Goal: Find specific page/section: Find specific page/section

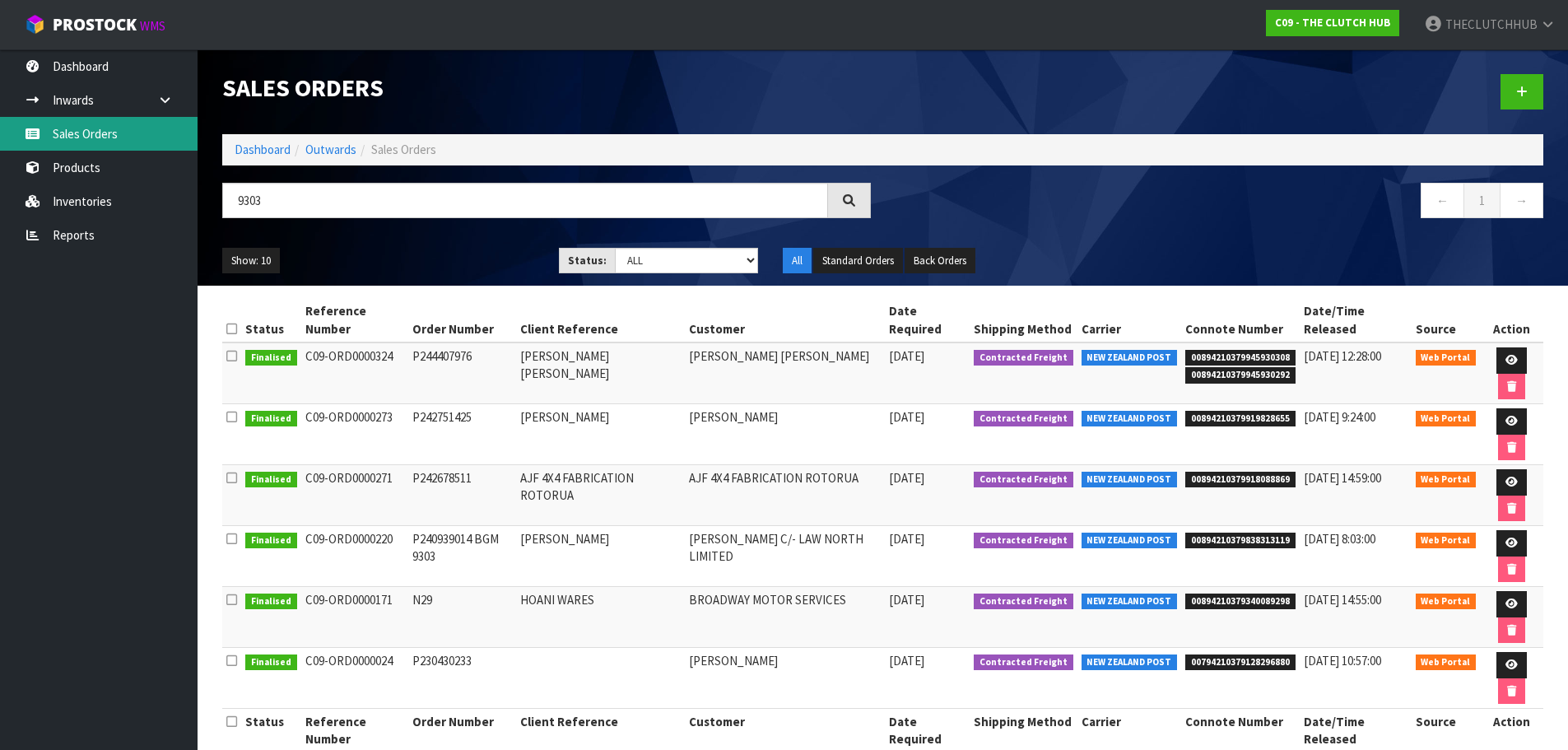
type input "9303"
click at [115, 134] on link "Sales Orders" at bounding box center [98, 133] width 197 height 34
click at [90, 168] on link "Products" at bounding box center [98, 167] width 197 height 34
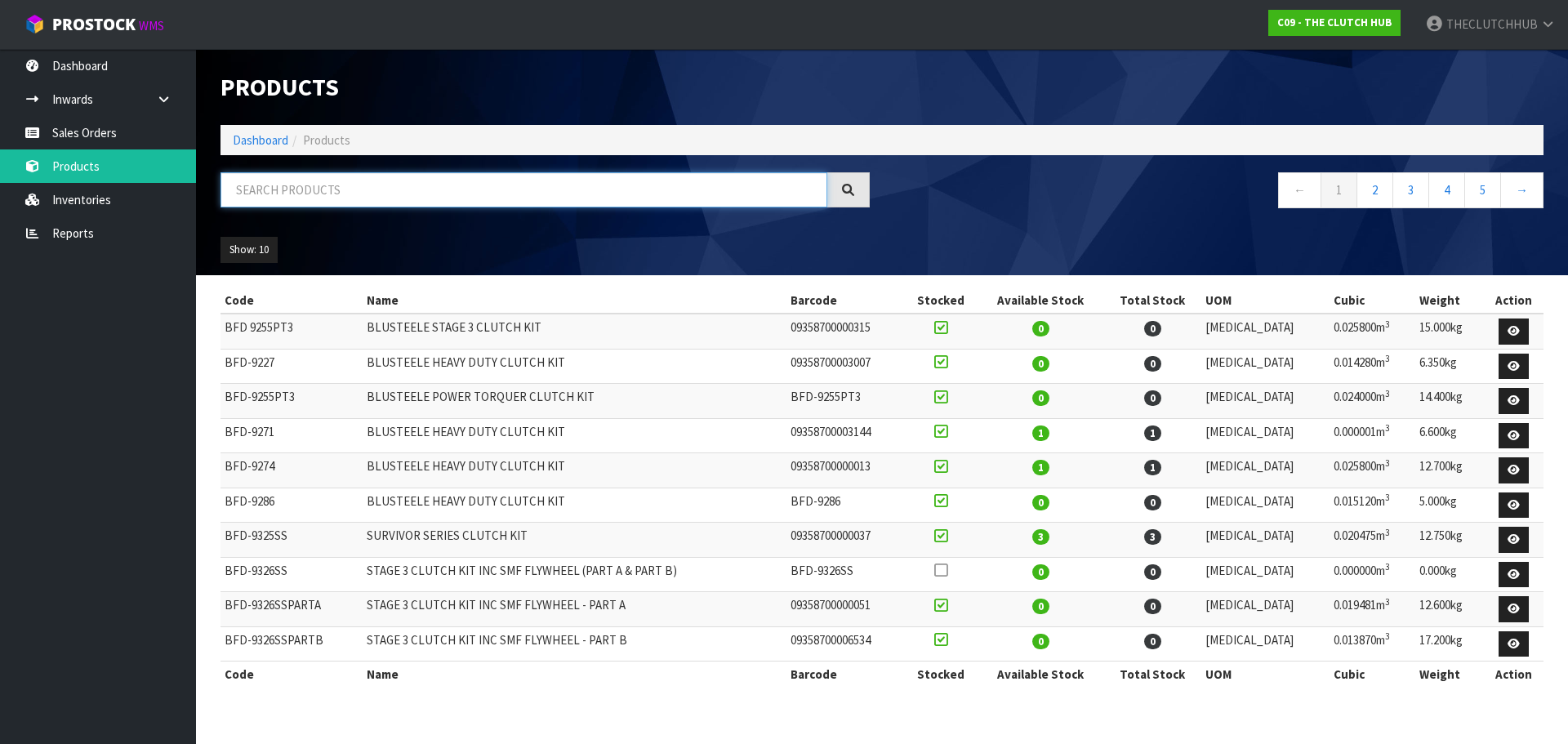
click at [270, 187] on input "text" at bounding box center [524, 190] width 607 height 36
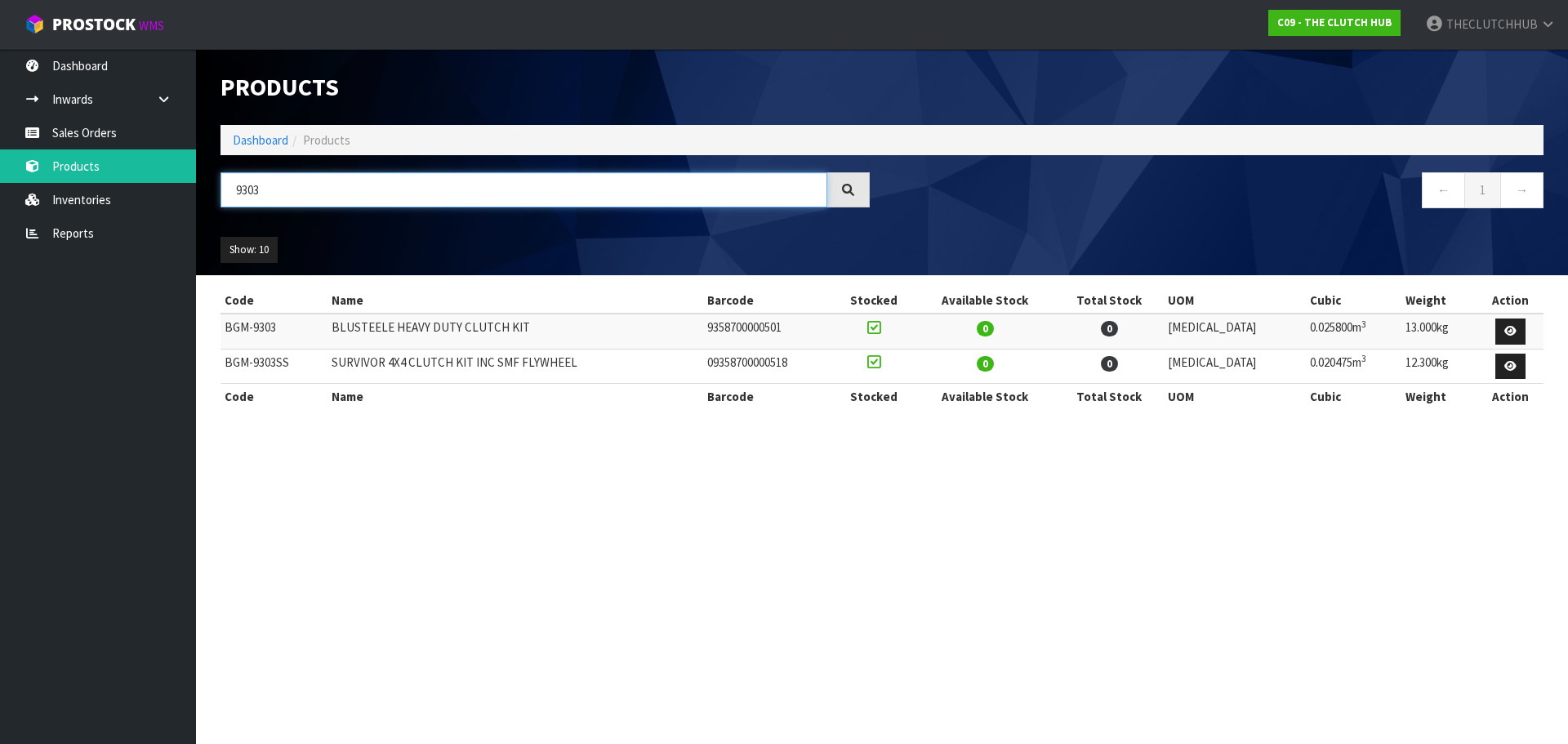
type input "9303"
click at [115, 170] on link "Products" at bounding box center [98, 166] width 196 height 34
drag, startPoint x: 302, startPoint y: 201, endPoint x: 192, endPoint y: 201, distance: 110.0
click at [192, 201] on body "Toggle navigation ProStock WMS C09 - THE CLUTCH HUB THECLUTCHHUB Logout Dashboa…" at bounding box center [784, 372] width 1568 height 744
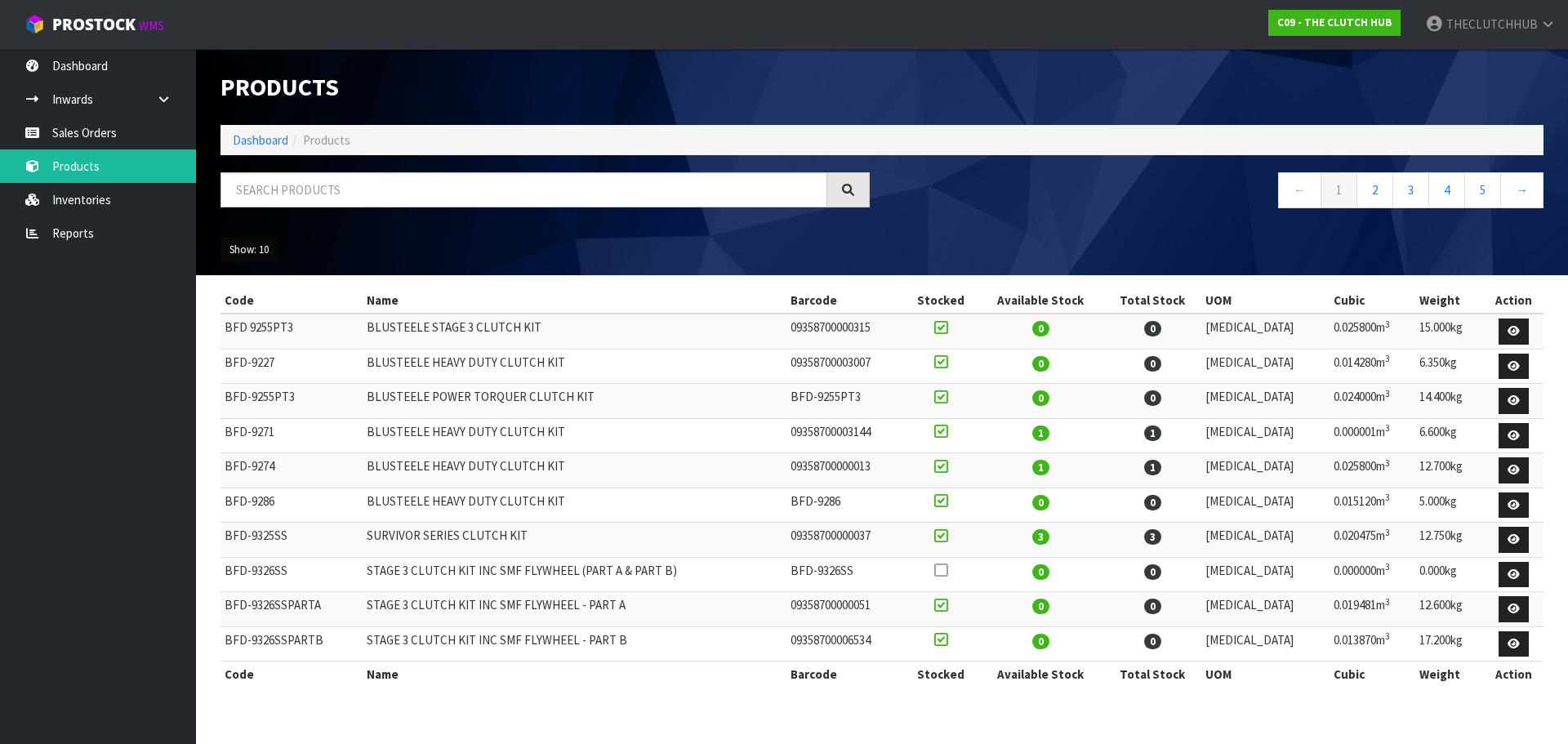
click at [267, 251] on button "Show: 10" at bounding box center [249, 250] width 57 height 26
click at [242, 348] on link "50" at bounding box center [286, 347] width 129 height 22
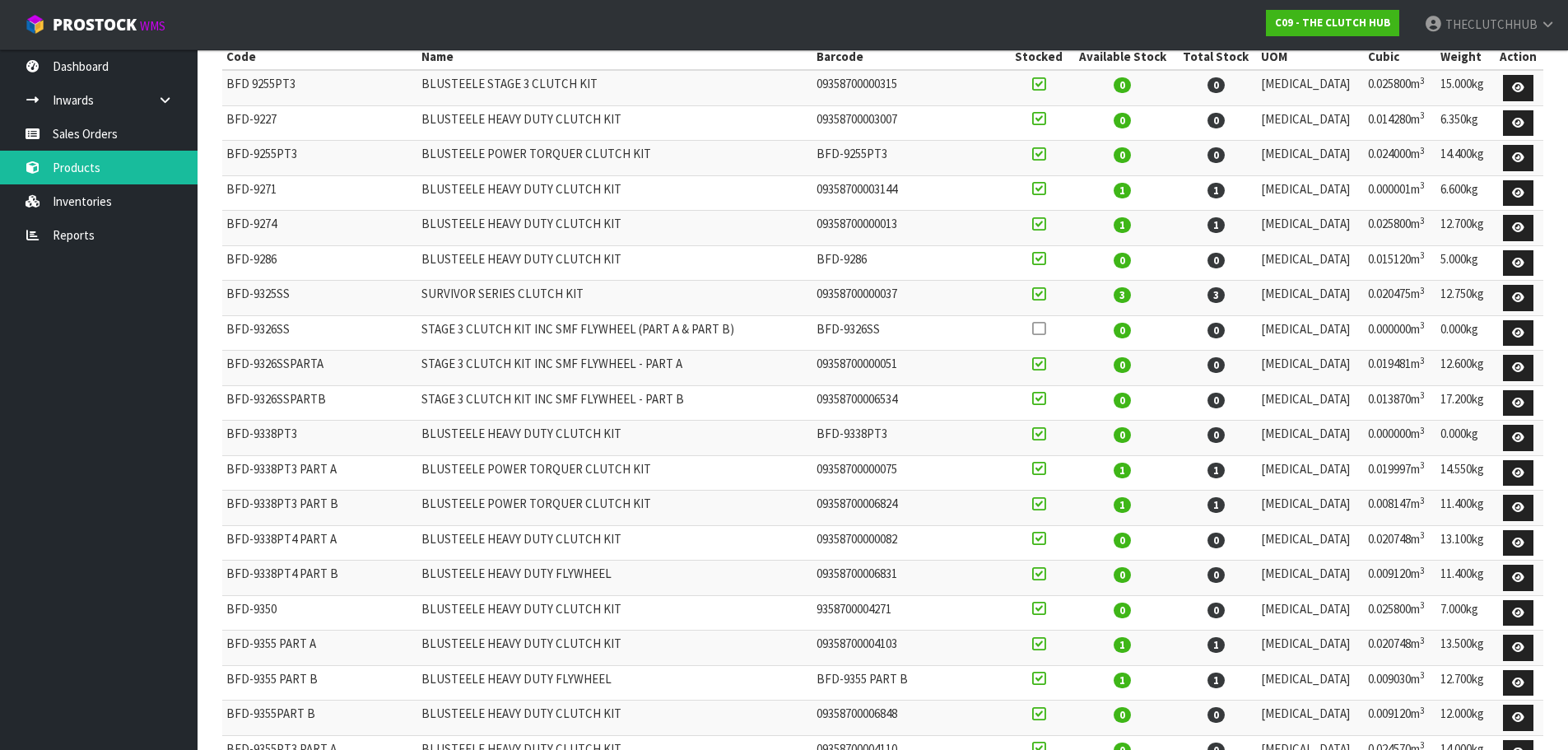
scroll to position [247, 0]
click at [105, 120] on link "Sales Orders" at bounding box center [98, 133] width 197 height 34
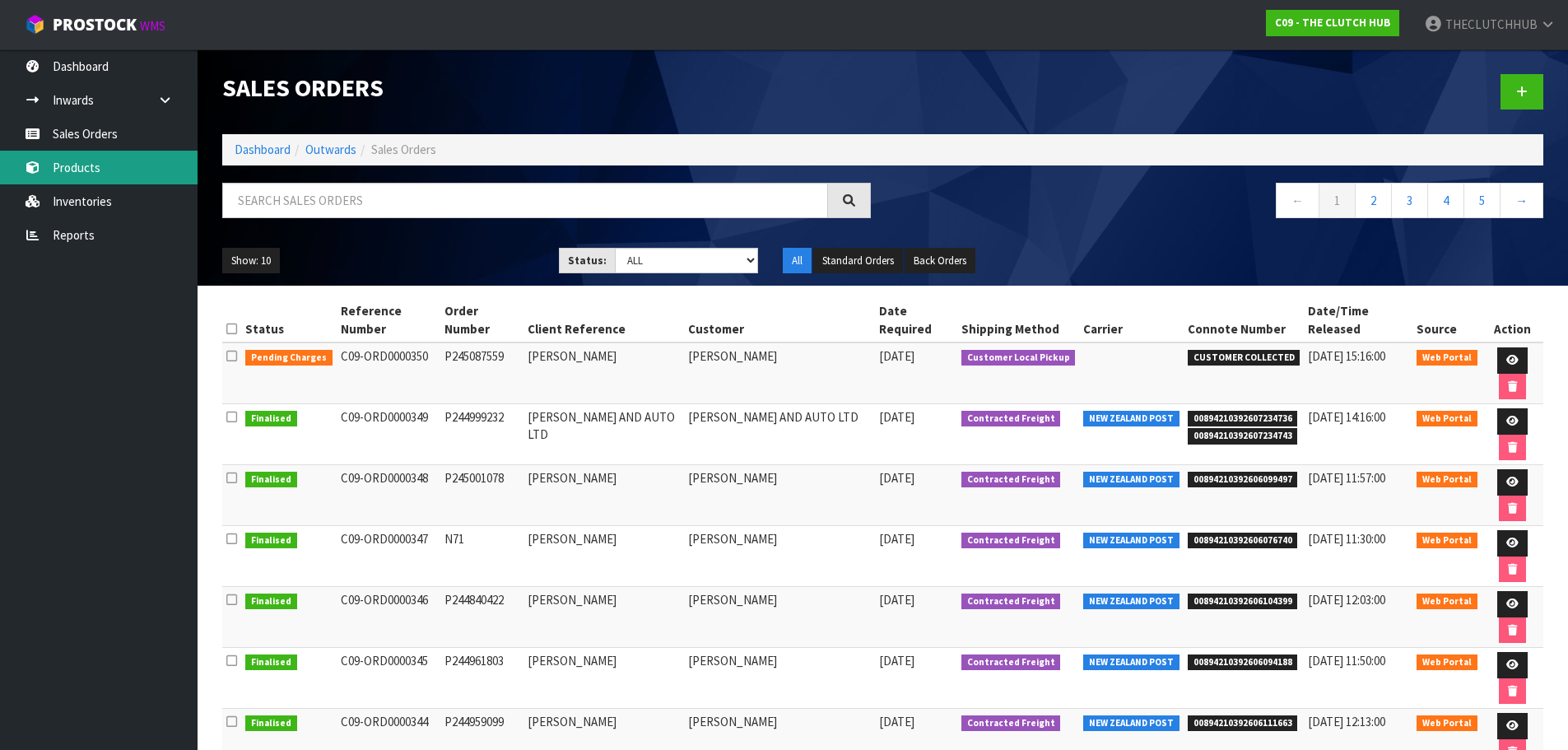
click at [87, 165] on link "Products" at bounding box center [98, 167] width 197 height 34
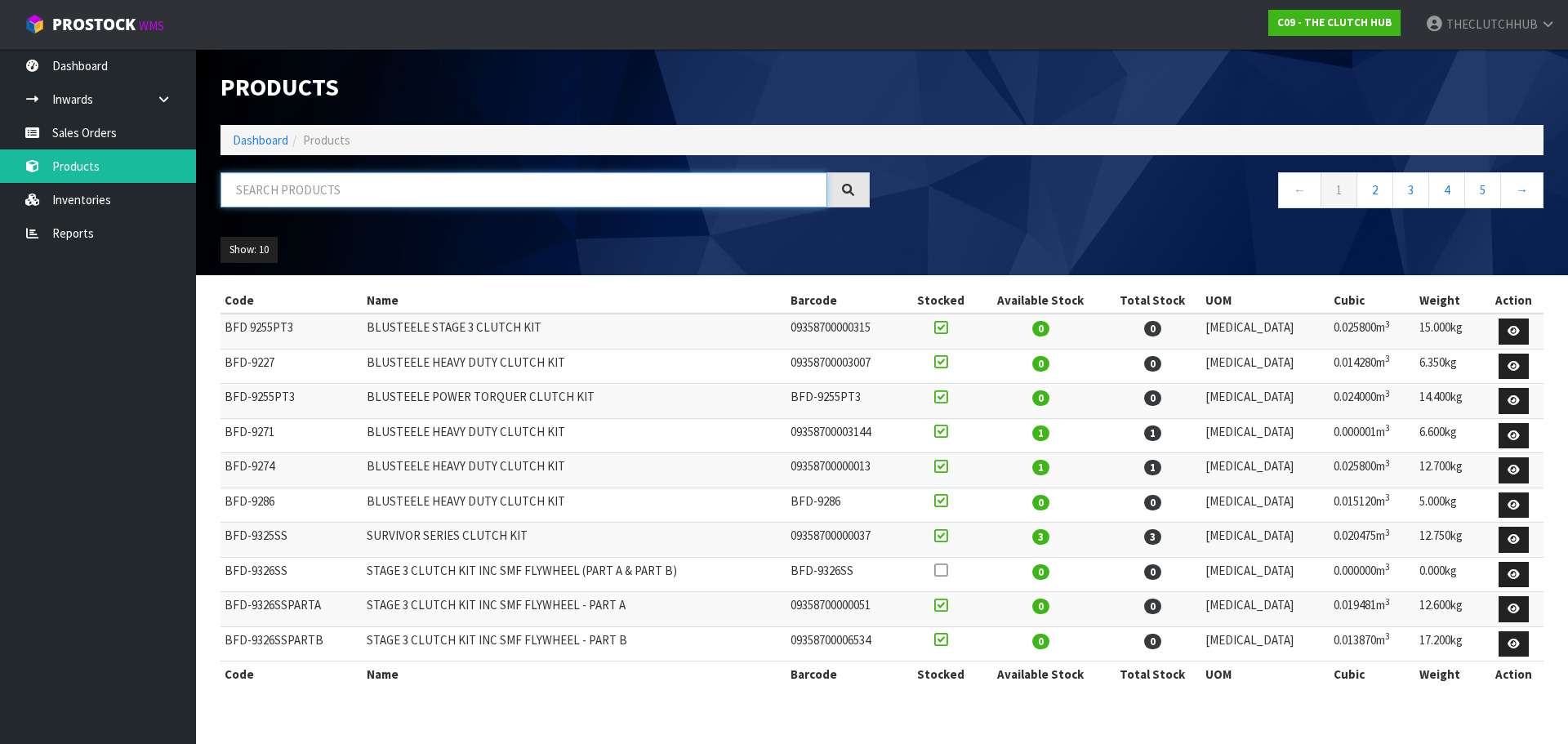
click at [298, 192] on input "text" at bounding box center [524, 190] width 607 height 36
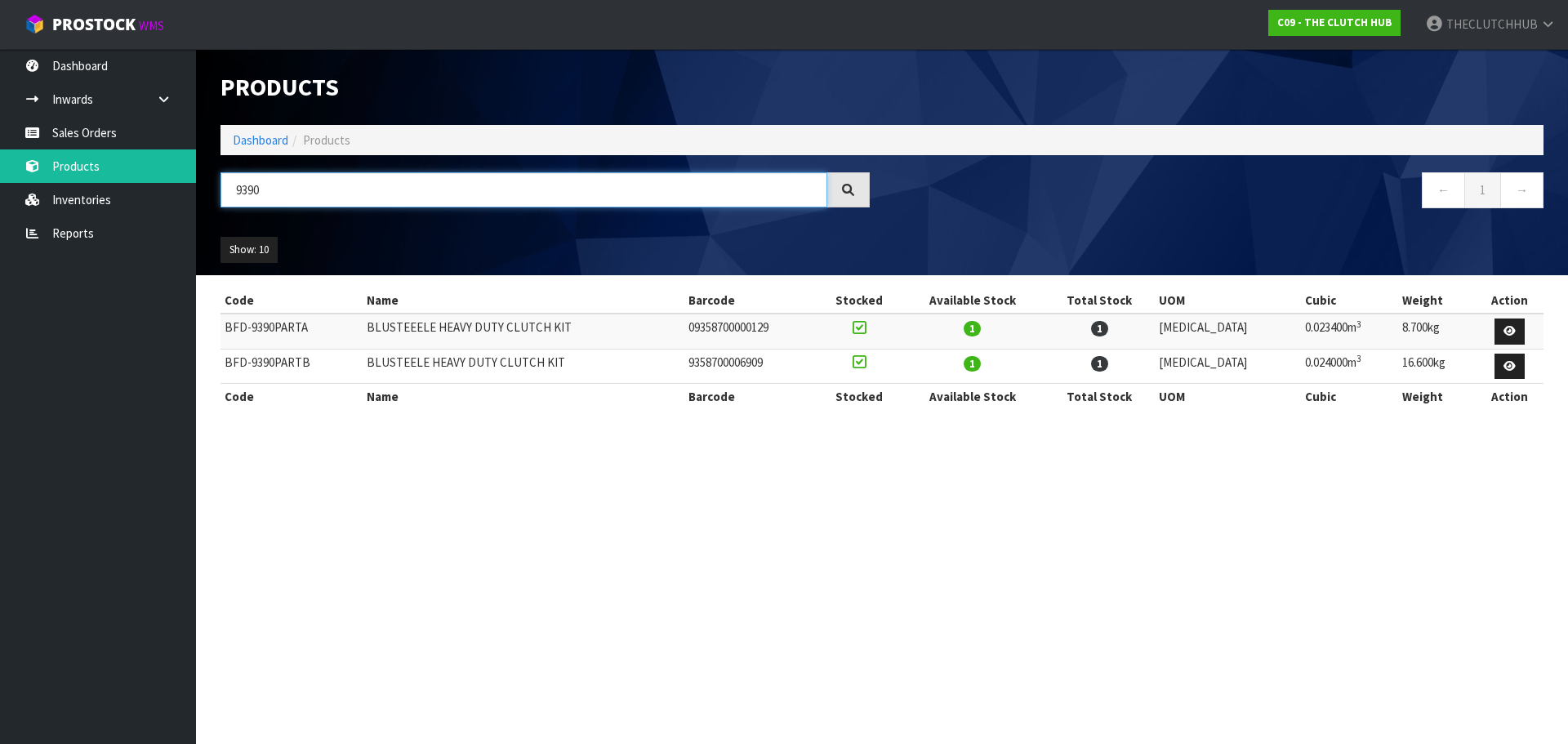
drag, startPoint x: 273, startPoint y: 199, endPoint x: 225, endPoint y: 196, distance: 48.1
click at [225, 196] on input "9390" at bounding box center [524, 190] width 607 height 36
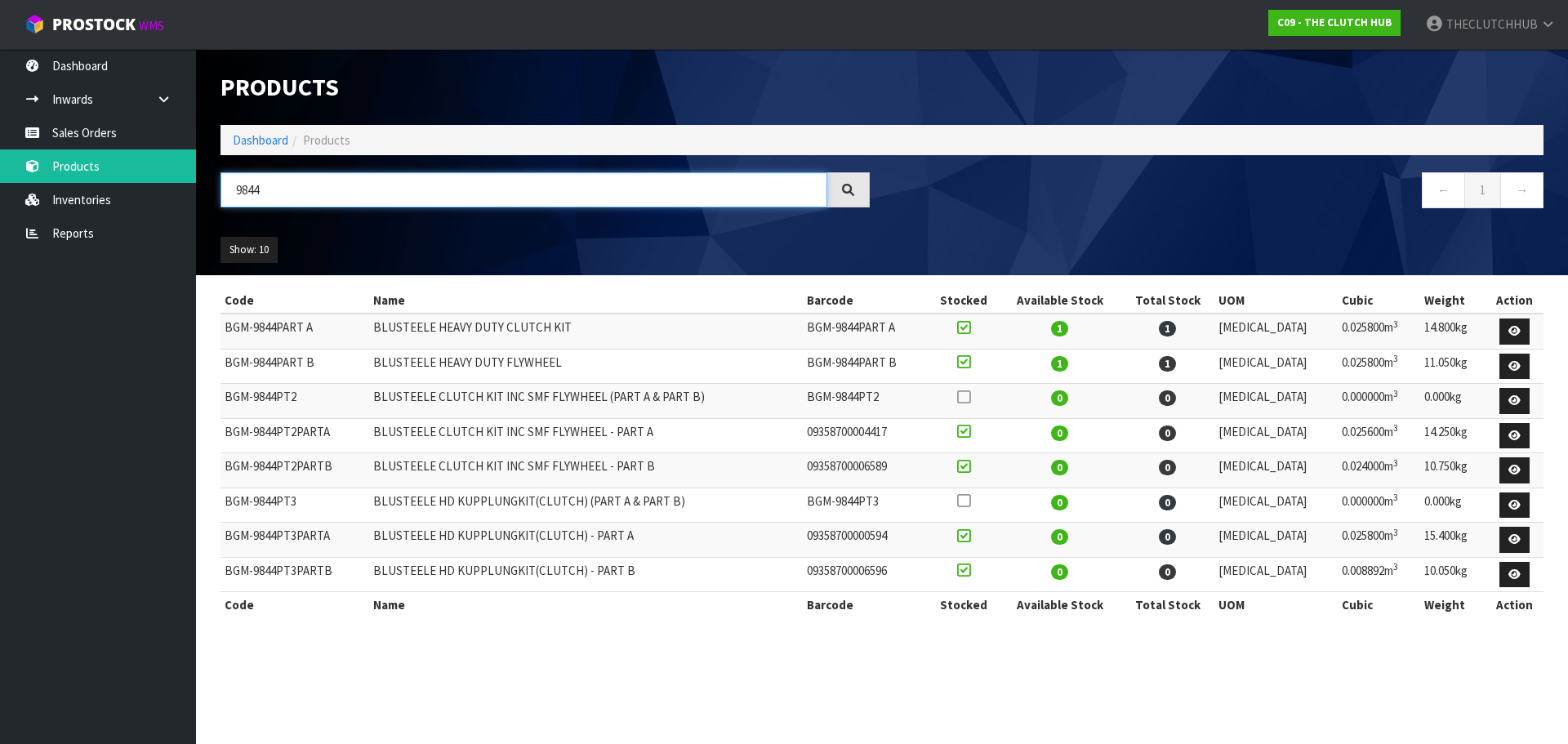
drag, startPoint x: 303, startPoint y: 191, endPoint x: 236, endPoint y: 188, distance: 67.1
click at [236, 188] on input "9844" at bounding box center [524, 190] width 607 height 36
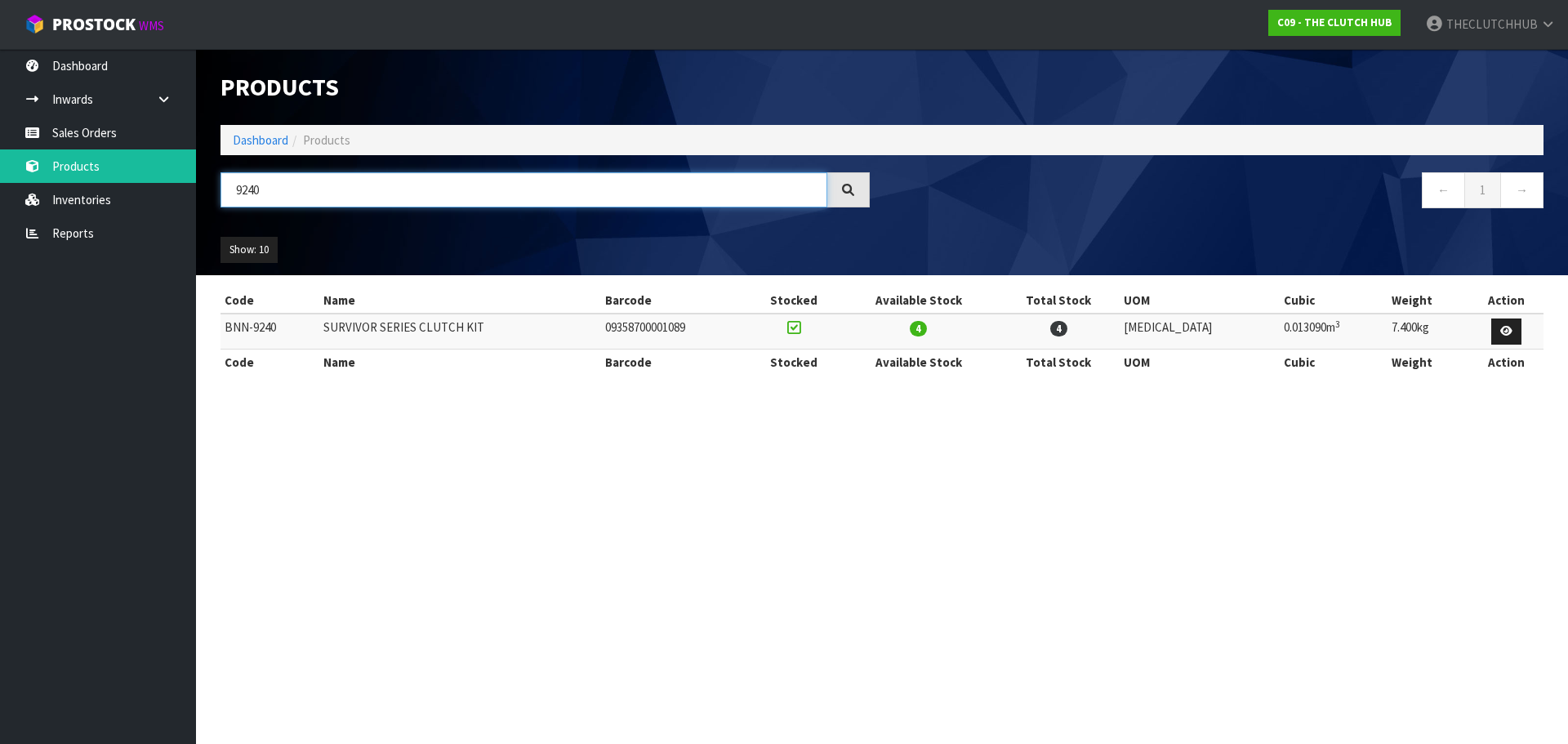
drag, startPoint x: 267, startPoint y: 199, endPoint x: 214, endPoint y: 189, distance: 53.9
click at [214, 189] on div "9240" at bounding box center [544, 196] width 674 height 47
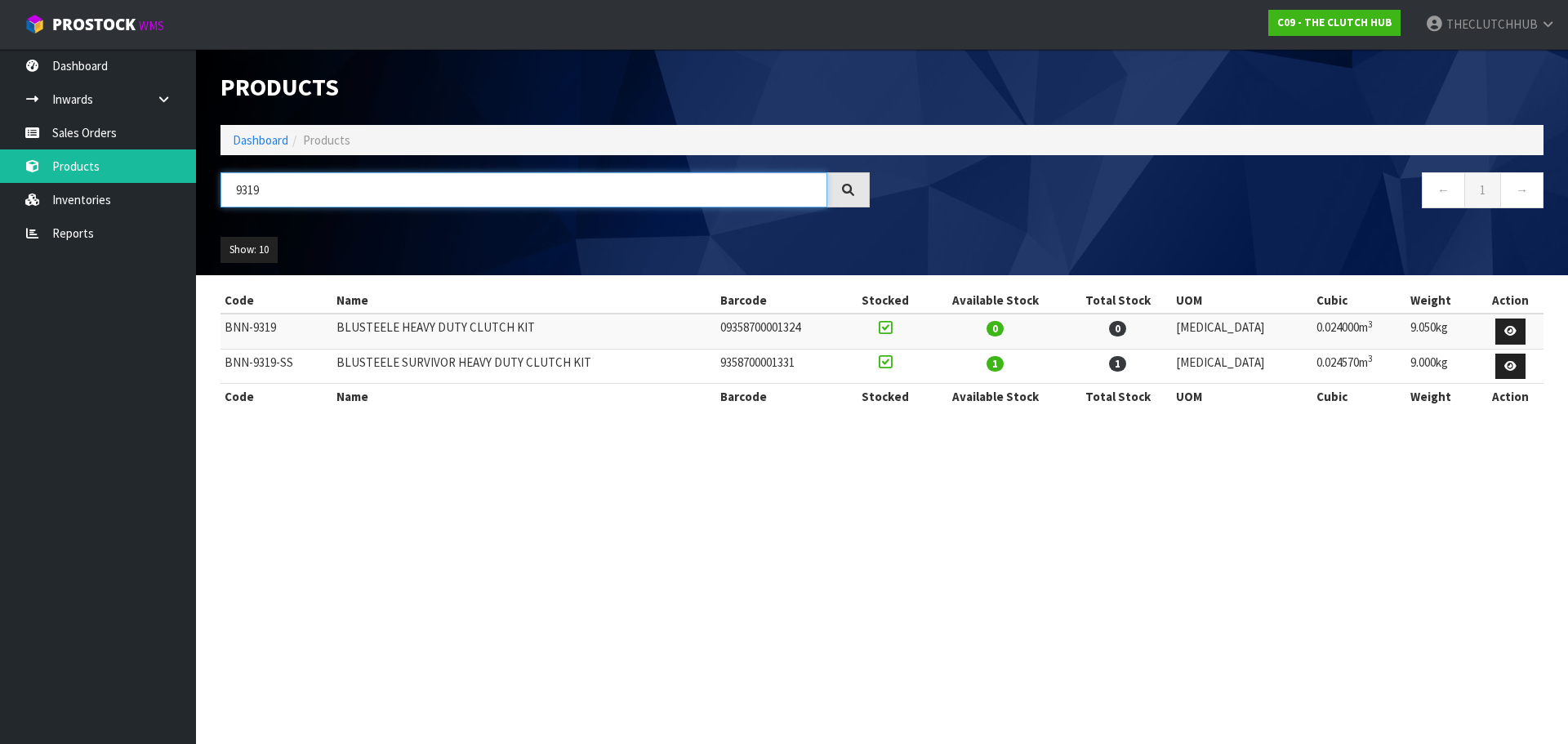
drag, startPoint x: 267, startPoint y: 198, endPoint x: 213, endPoint y: 186, distance: 55.3
click at [213, 186] on div "9319" at bounding box center [544, 196] width 674 height 47
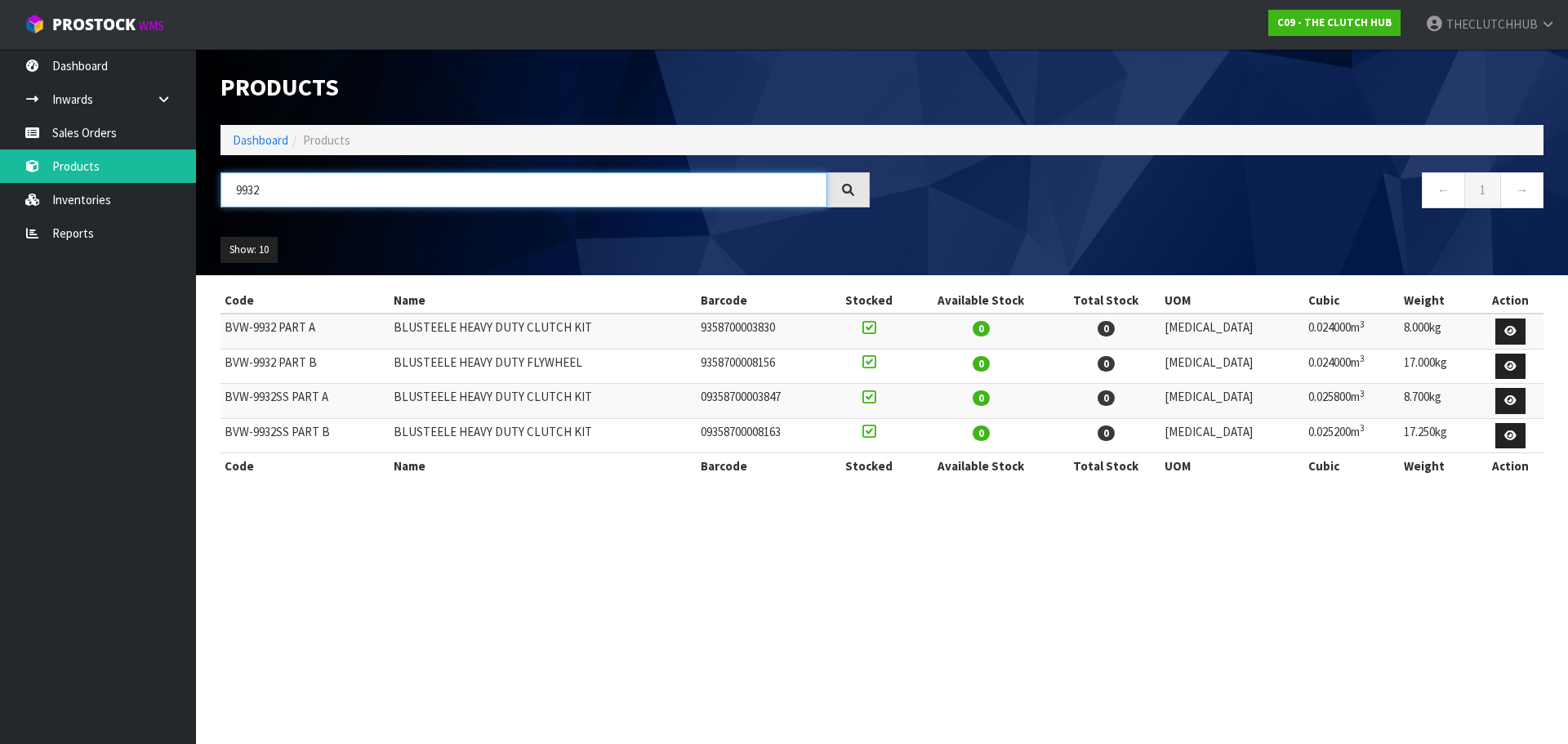
type input "9932"
